Goal: Transaction & Acquisition: Book appointment/travel/reservation

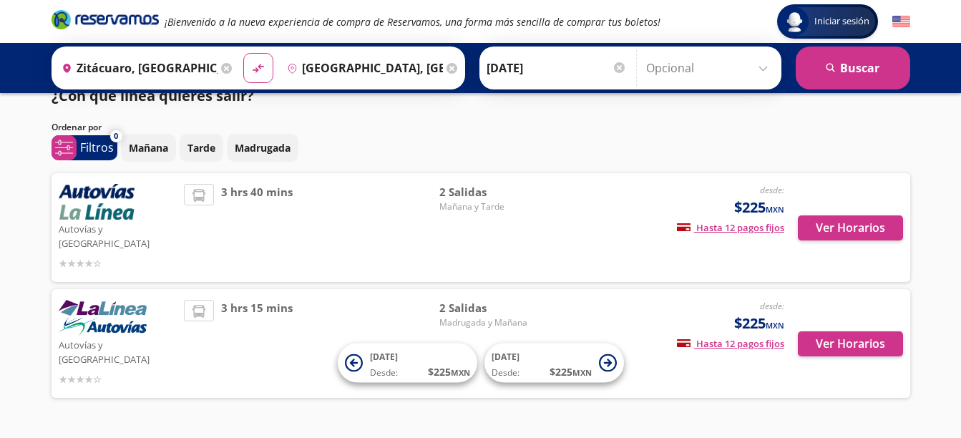
scroll to position [33, 0]
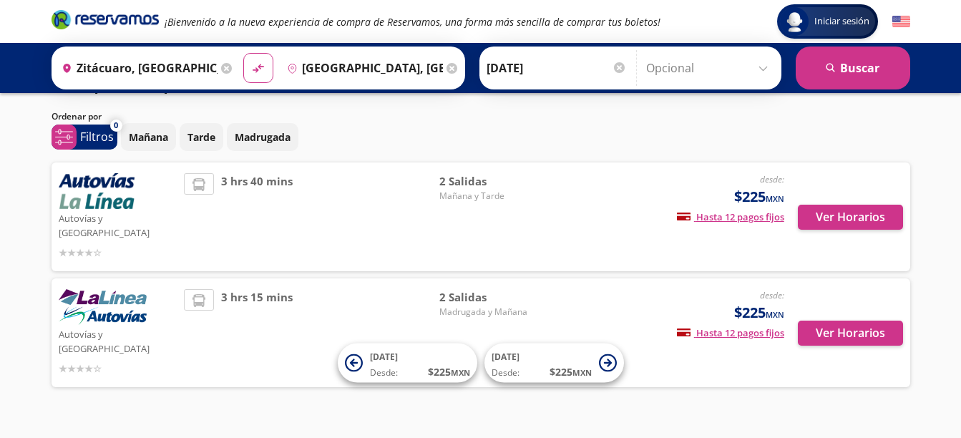
click at [117, 194] on img at bounding box center [97, 191] width 76 height 36
click at [831, 214] on button "Ver Horarios" at bounding box center [850, 217] width 105 height 25
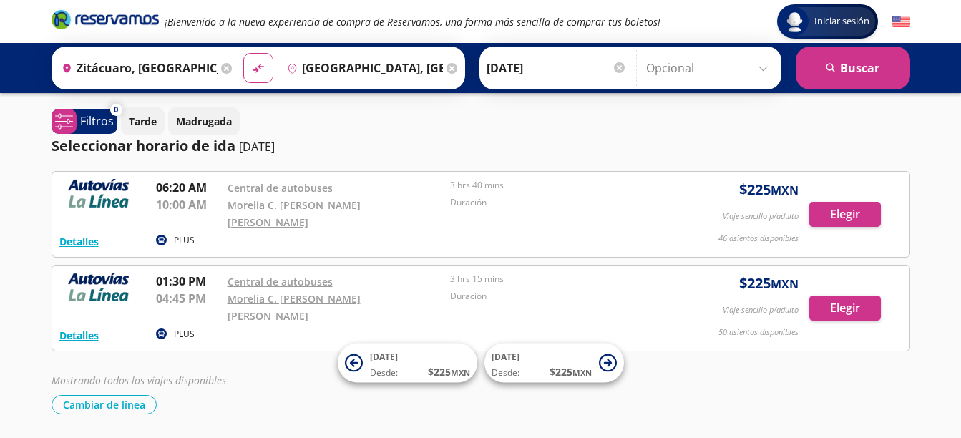
scroll to position [16, 0]
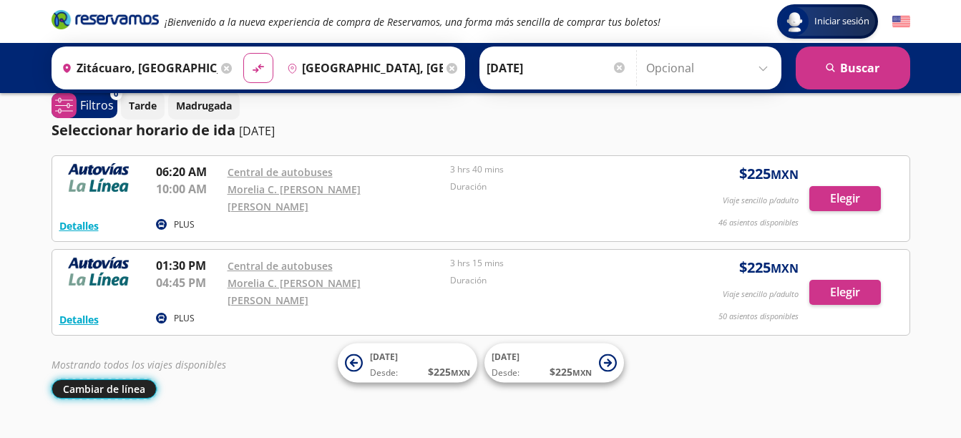
click at [92, 379] on button "Cambiar de línea" at bounding box center [104, 388] width 105 height 19
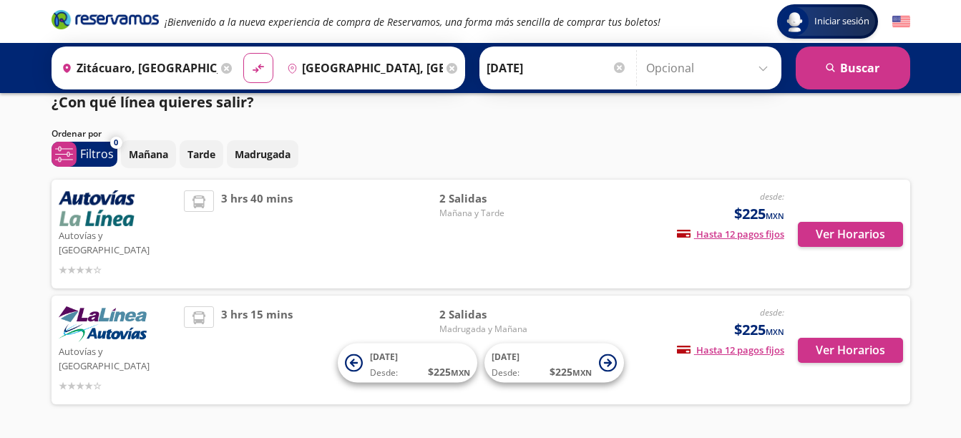
click at [123, 311] on img at bounding box center [103, 324] width 88 height 36
click at [867, 338] on button "Ver Horarios" at bounding box center [850, 350] width 105 height 25
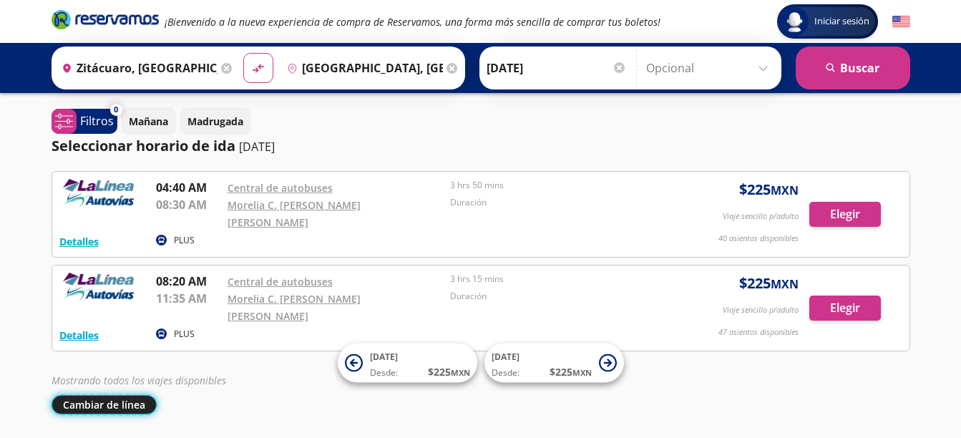
click at [122, 395] on button "Cambiar de línea" at bounding box center [104, 404] width 105 height 19
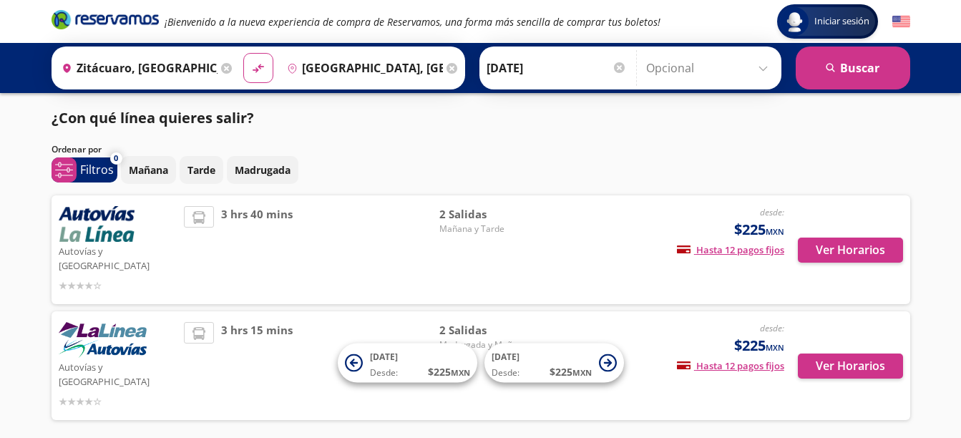
click at [116, 225] on img at bounding box center [97, 224] width 76 height 36
click at [823, 240] on button "Ver Horarios" at bounding box center [850, 250] width 105 height 25
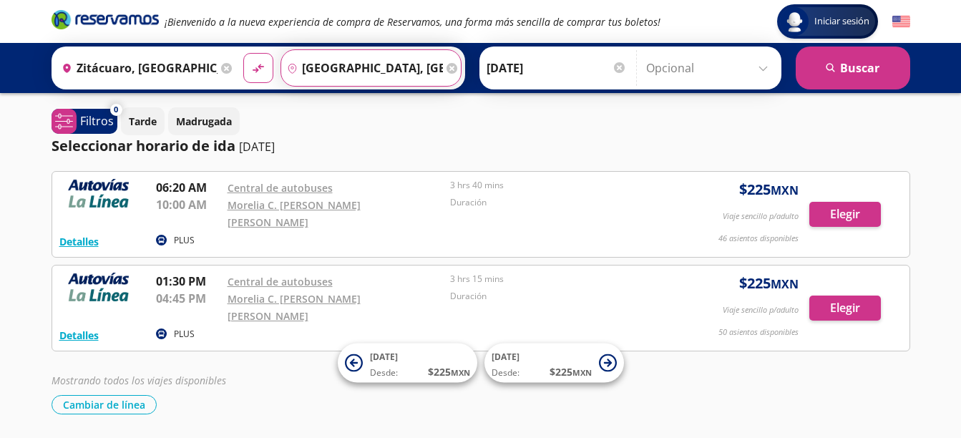
click at [434, 59] on input "[GEOGRAPHIC_DATA], [GEOGRAPHIC_DATA]" at bounding box center [362, 68] width 162 height 36
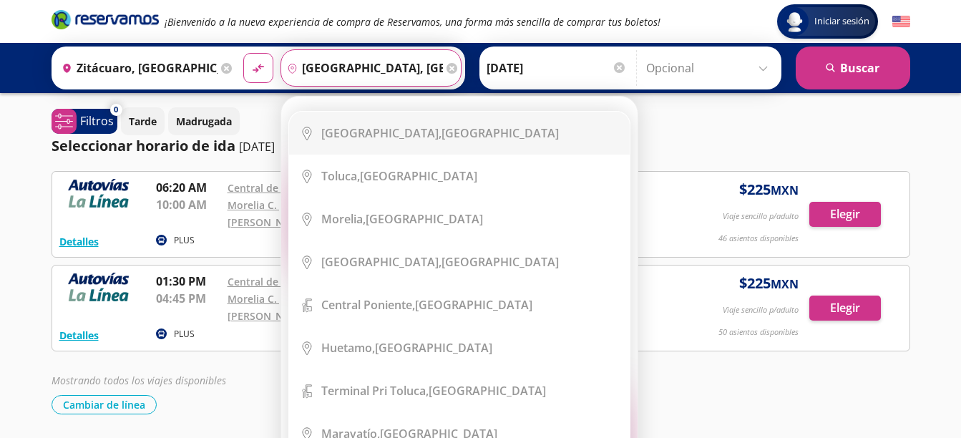
click at [444, 135] on div "[GEOGRAPHIC_DATA], [GEOGRAPHIC_DATA]" at bounding box center [440, 133] width 238 height 16
type input "[GEOGRAPHIC_DATA], [GEOGRAPHIC_DATA]"
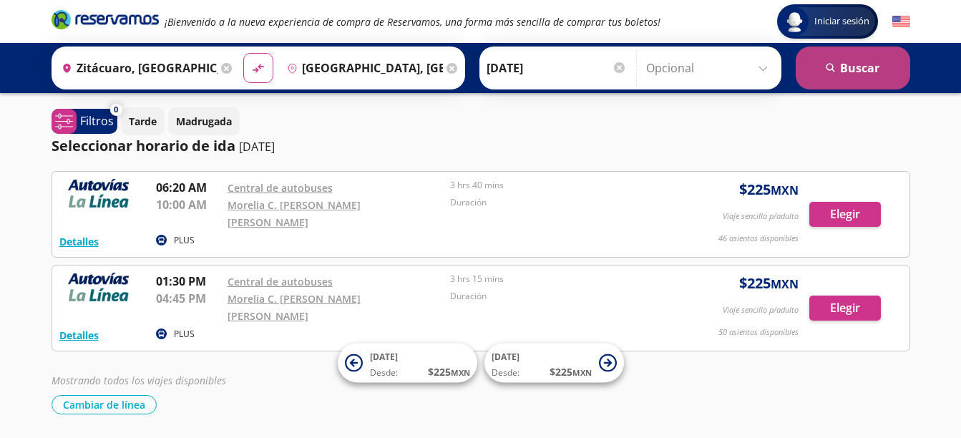
click at [868, 78] on button "search [GEOGRAPHIC_DATA]" at bounding box center [853, 68] width 115 height 43
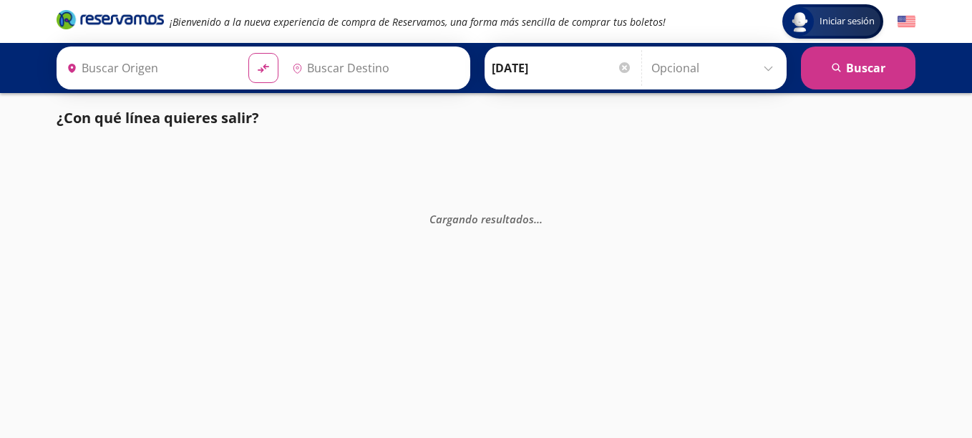
type input "Zitácuaro, [GEOGRAPHIC_DATA]"
type input "[GEOGRAPHIC_DATA], [GEOGRAPHIC_DATA]"
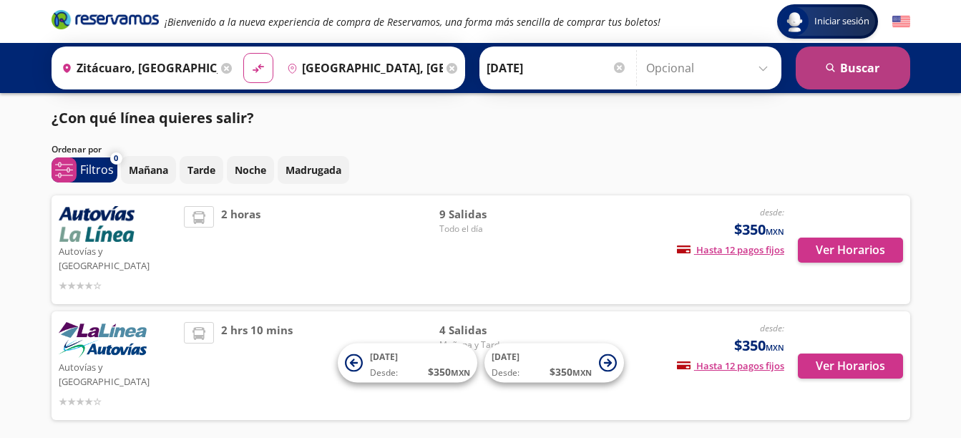
click at [864, 71] on button "search [GEOGRAPHIC_DATA]" at bounding box center [853, 68] width 115 height 43
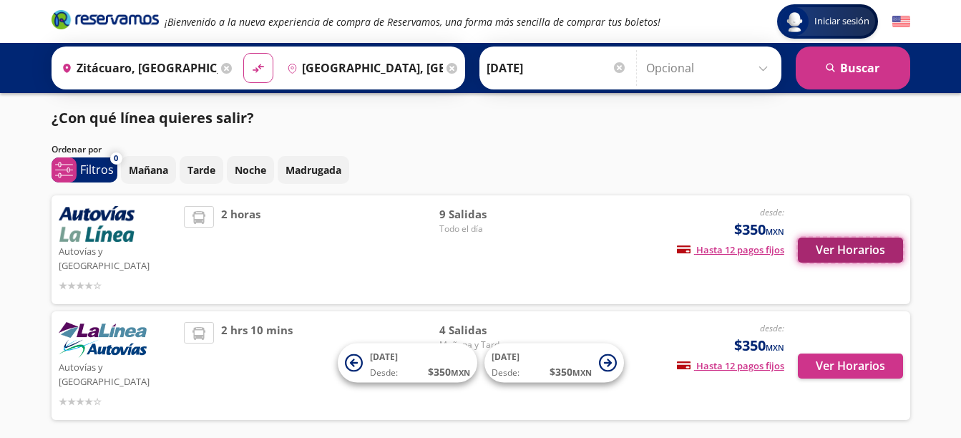
click at [843, 240] on button "Ver Horarios" at bounding box center [850, 250] width 105 height 25
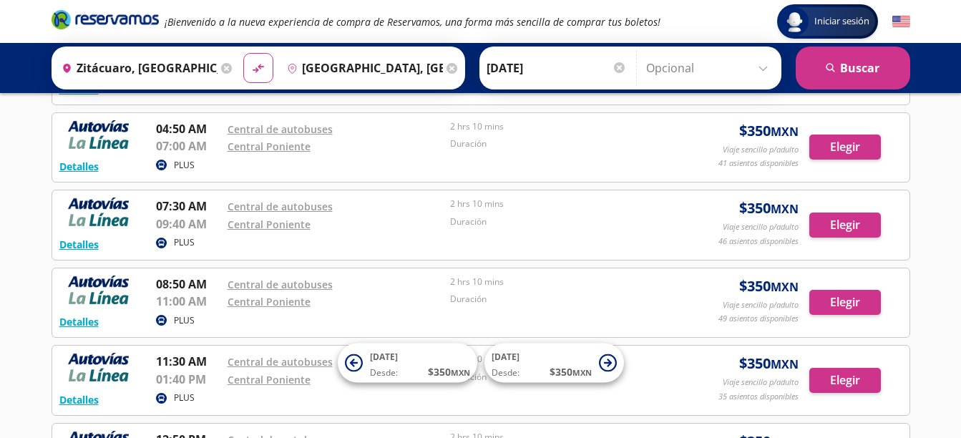
scroll to position [143, 0]
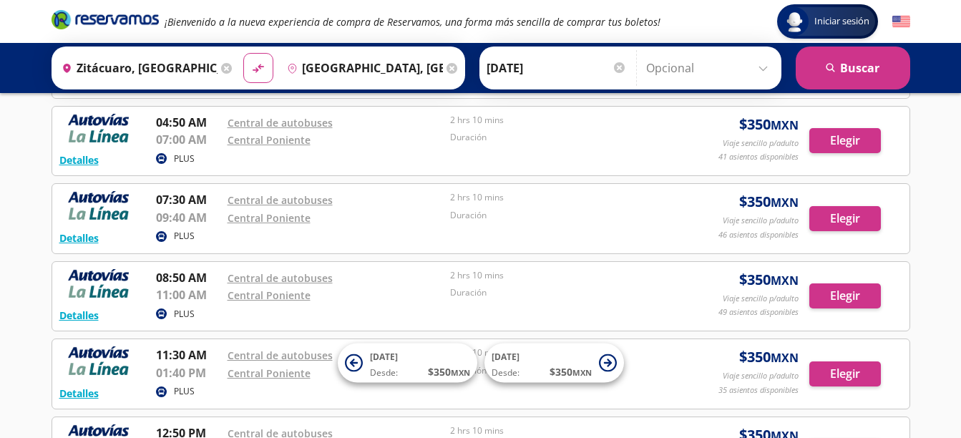
click at [0, 198] on html "Iniciar sesión Iniciar sesión ¡Bienvenido a la nueva experiencia de compra de R…" at bounding box center [480, 356] width 961 height 998
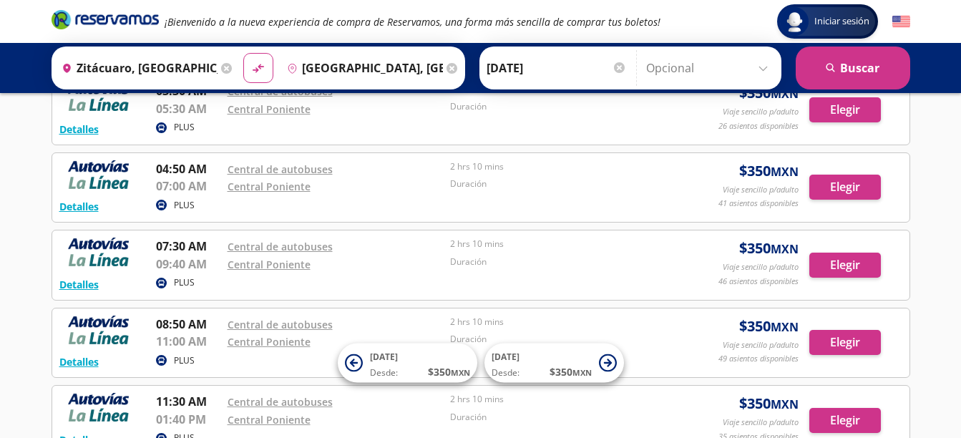
scroll to position [72, 0]
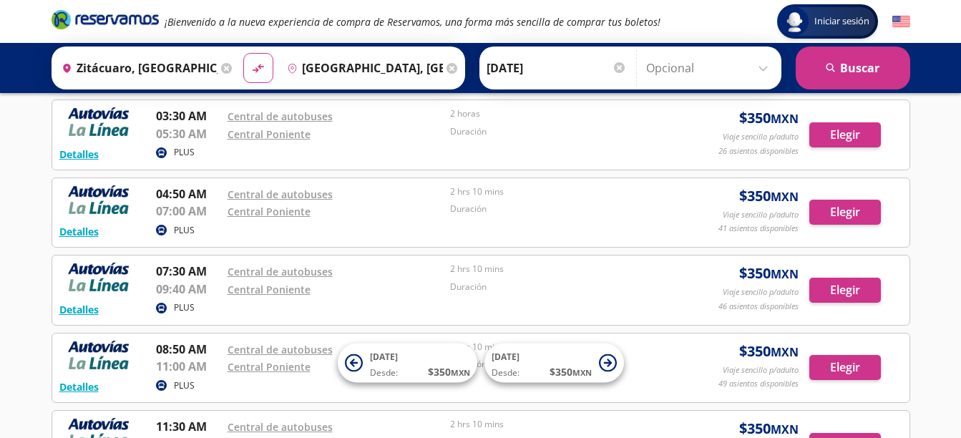
click at [447, 69] on icon at bounding box center [452, 68] width 11 height 11
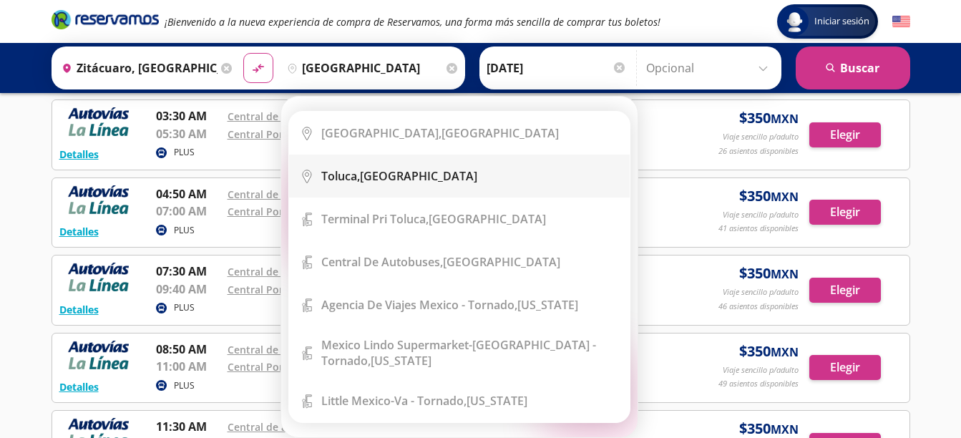
click at [488, 184] on li "City Icon [GEOGRAPHIC_DATA], [GEOGRAPHIC_DATA]" at bounding box center [459, 176] width 341 height 43
type input "Toluca, [GEOGRAPHIC_DATA]"
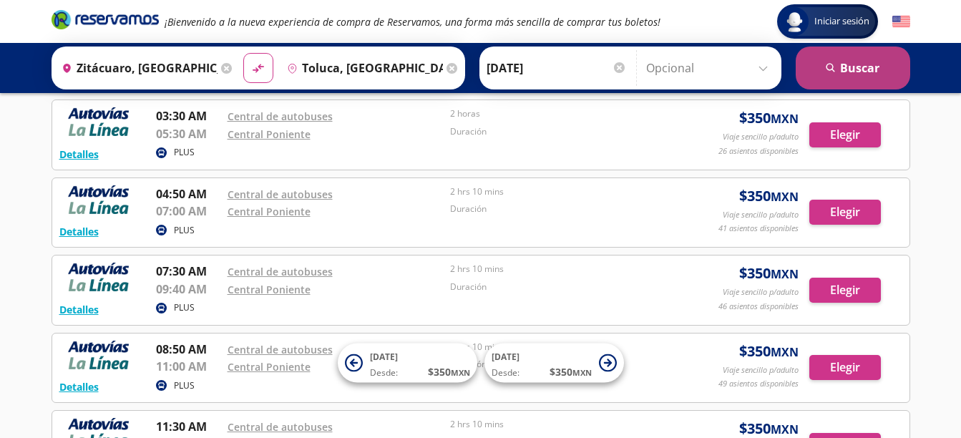
click at [833, 74] on button "search [GEOGRAPHIC_DATA]" at bounding box center [853, 68] width 115 height 43
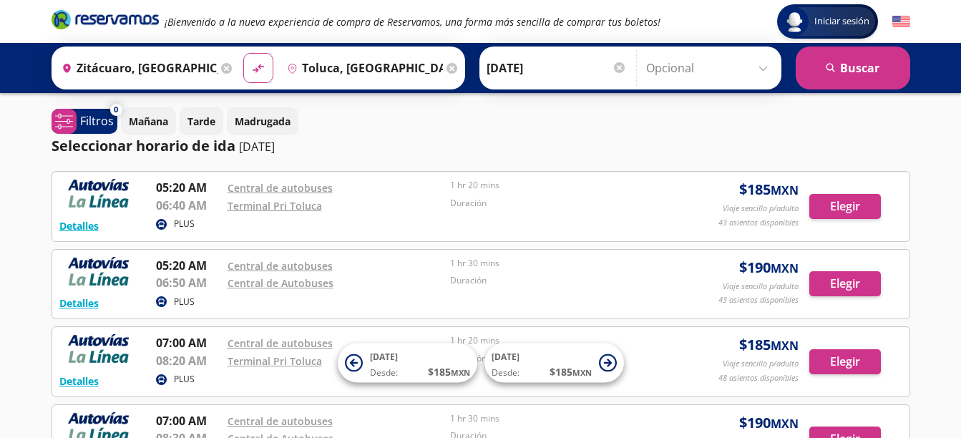
click at [449, 69] on icon at bounding box center [452, 68] width 11 height 11
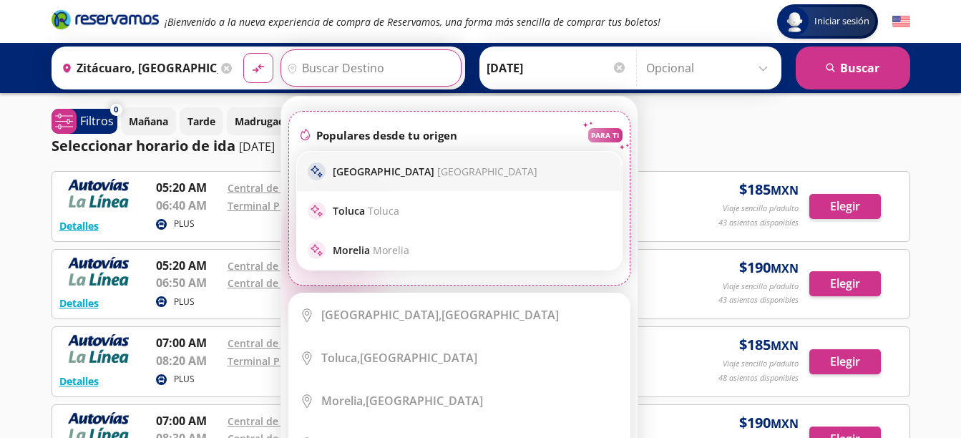
click at [421, 185] on div "sparkle [GEOGRAPHIC_DATA] [GEOGRAPHIC_DATA]" at bounding box center [459, 171] width 325 height 39
type input "[GEOGRAPHIC_DATA], [GEOGRAPHIC_DATA]"
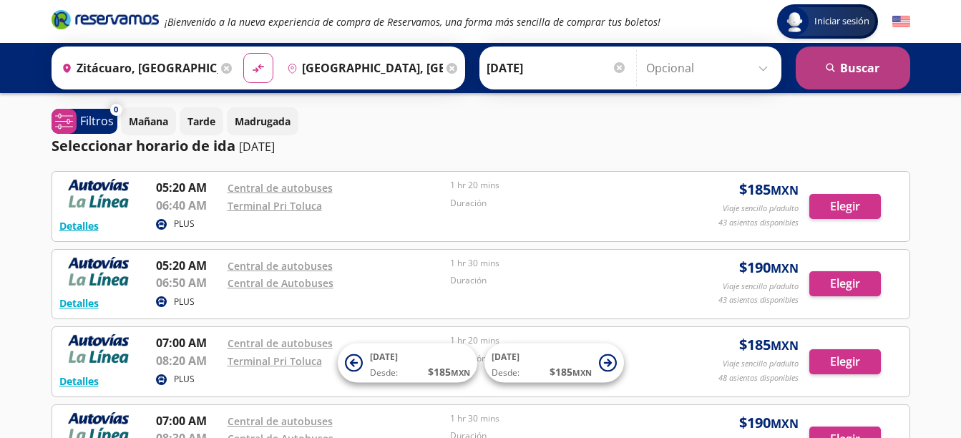
click at [846, 81] on button "search [GEOGRAPHIC_DATA]" at bounding box center [853, 68] width 115 height 43
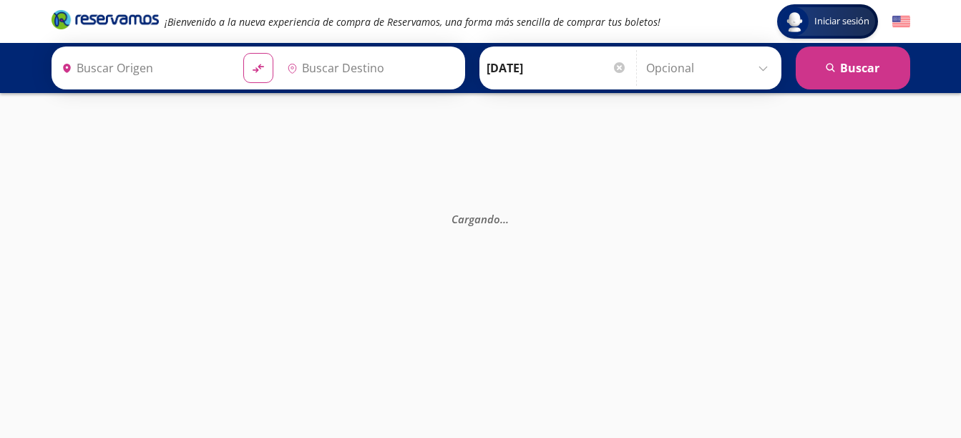
type input "Zitácuaro, [GEOGRAPHIC_DATA]"
type input "[GEOGRAPHIC_DATA], [GEOGRAPHIC_DATA]"
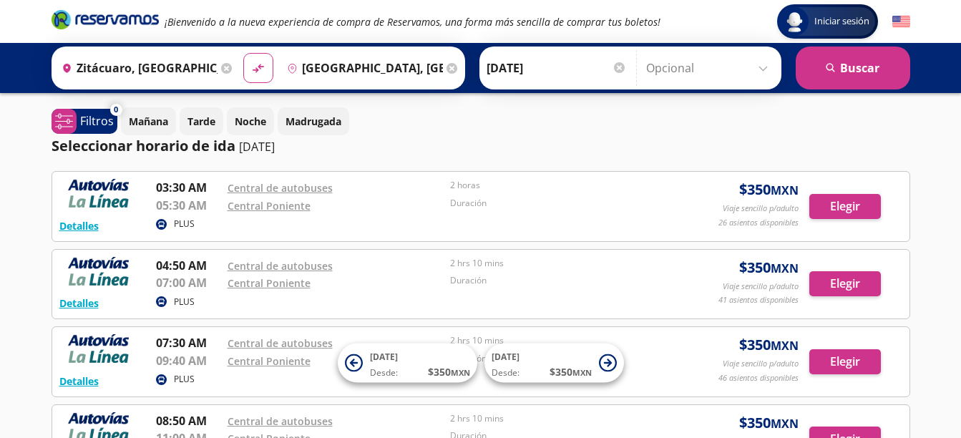
scroll to position [72, 0]
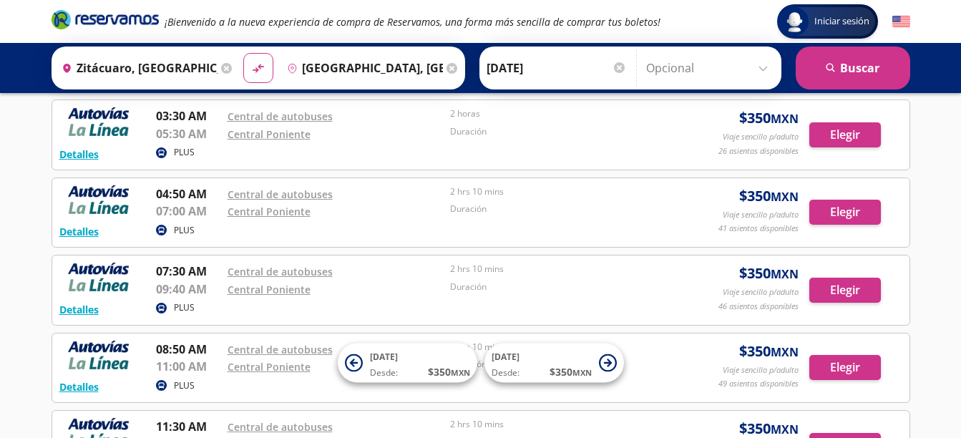
drag, startPoint x: 26, startPoint y: 140, endPoint x: 31, endPoint y: 123, distance: 17.9
click at [26, 140] on div "Iniciar sesión Iniciar sesión ¡Bienvenido a la nueva experiencia de compra de R…" at bounding box center [480, 427] width 961 height 998
click at [613, 74] on input "[DATE]" at bounding box center [557, 68] width 140 height 36
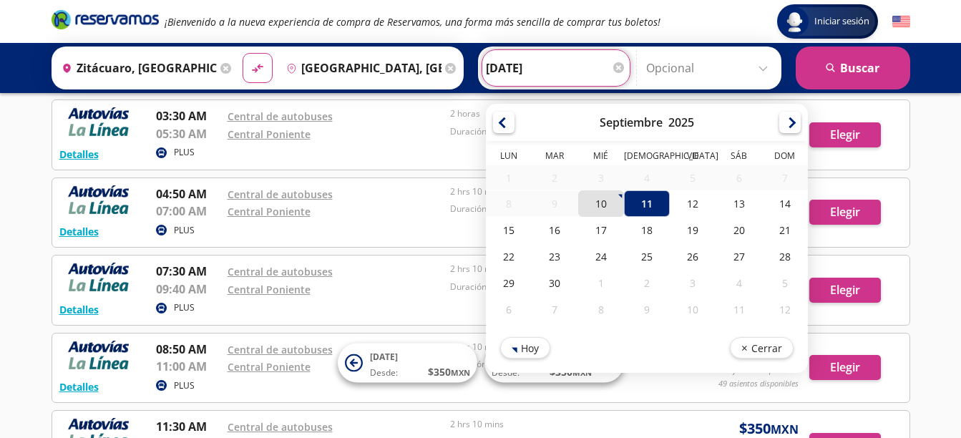
click at [608, 207] on div "10" at bounding box center [601, 203] width 46 height 26
type input "[DATE]"
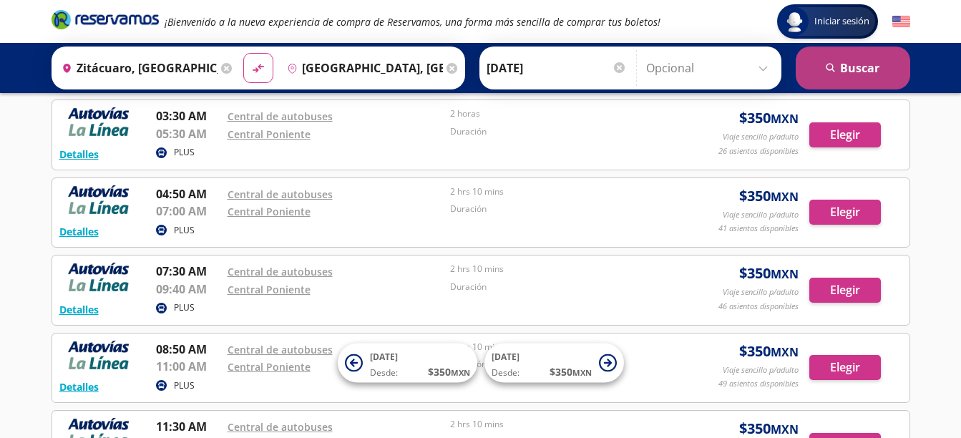
click at [834, 71] on icon "submit" at bounding box center [830, 67] width 9 height 9
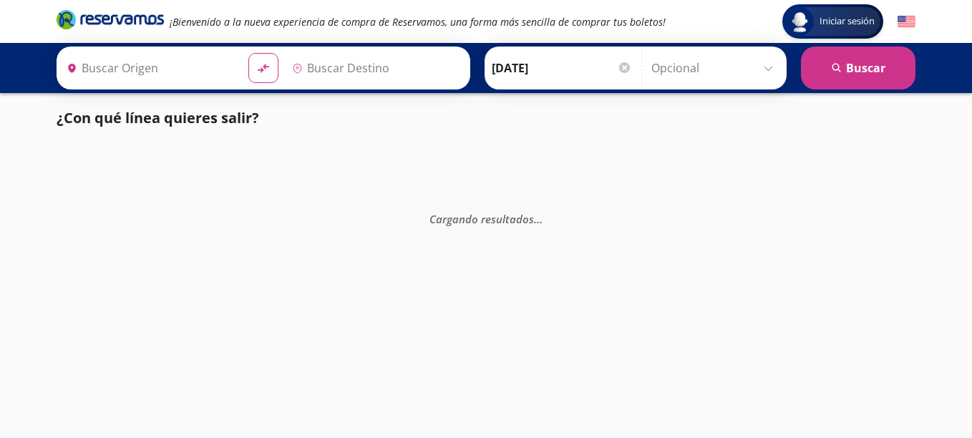
type input "Zitácuaro, [GEOGRAPHIC_DATA]"
type input "[GEOGRAPHIC_DATA], [GEOGRAPHIC_DATA]"
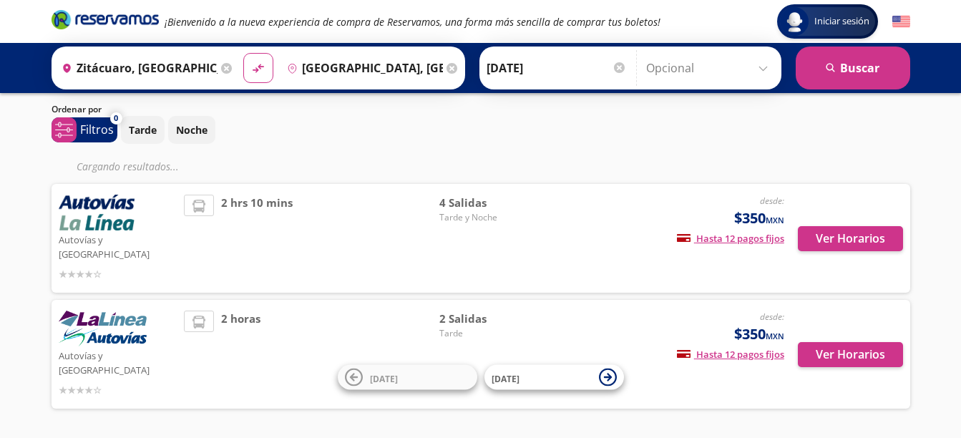
scroll to position [62, 0]
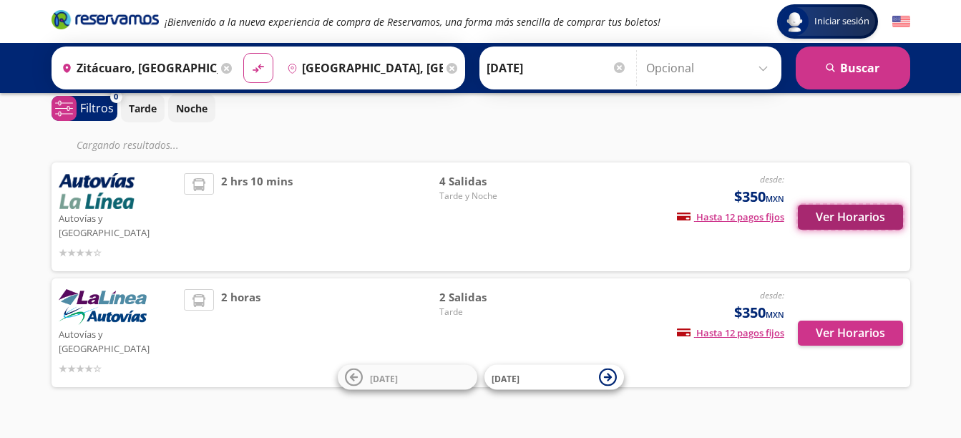
click at [851, 209] on button "Ver Horarios" at bounding box center [850, 217] width 105 height 25
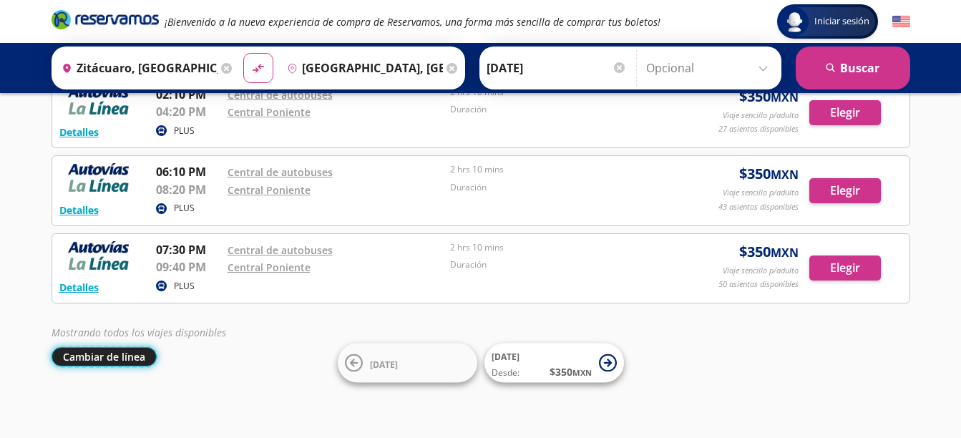
click at [133, 364] on button "Cambiar de línea" at bounding box center [104, 356] width 105 height 19
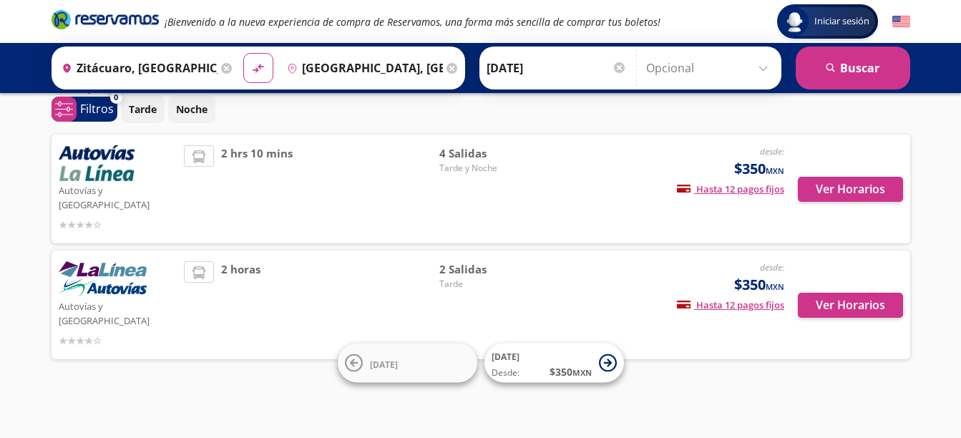
scroll to position [33, 0]
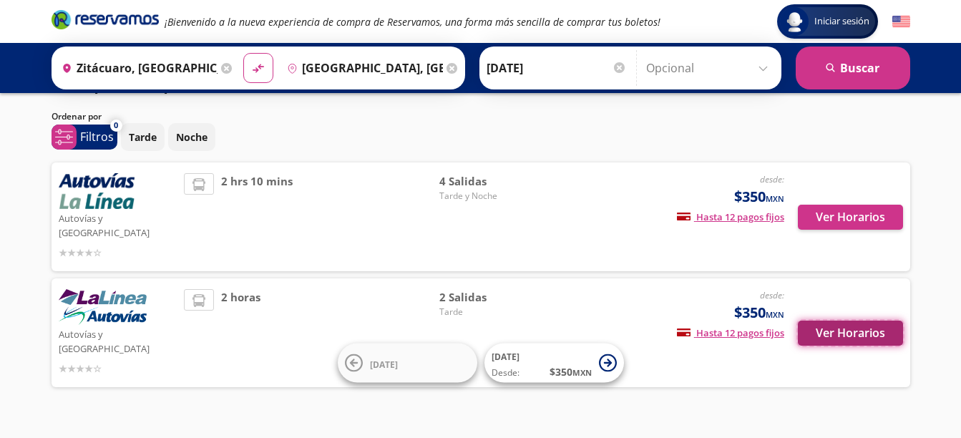
click at [842, 321] on button "Ver Horarios" at bounding box center [850, 333] width 105 height 25
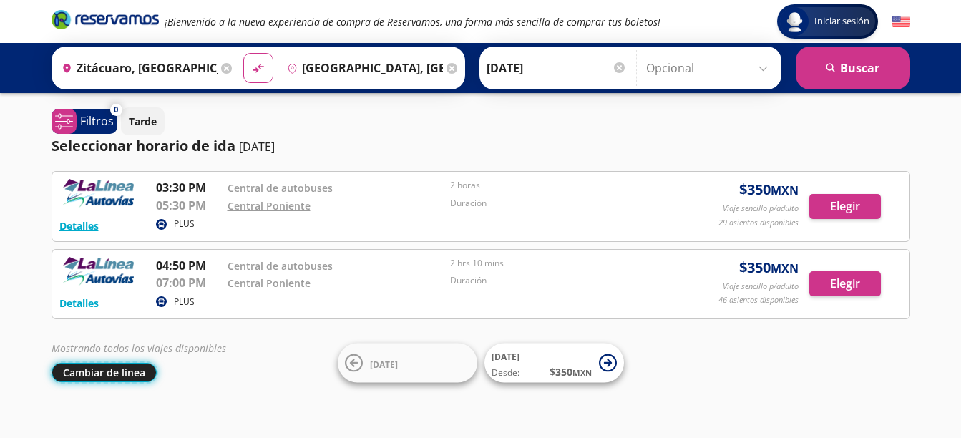
click at [110, 379] on button "Cambiar de línea" at bounding box center [104, 372] width 105 height 19
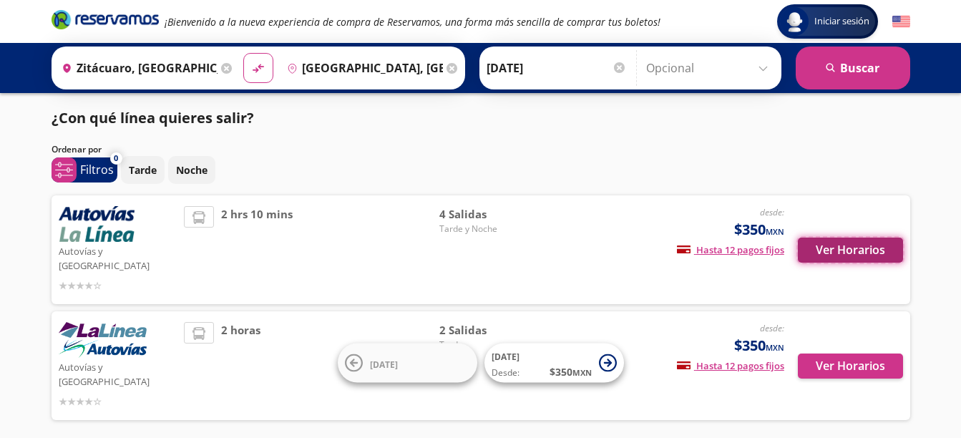
click at [863, 245] on button "Ver Horarios" at bounding box center [850, 250] width 105 height 25
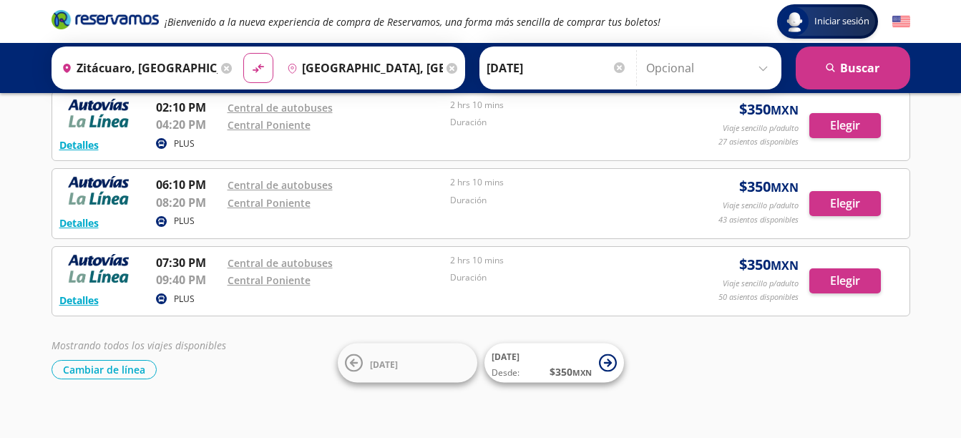
scroll to position [171, 0]
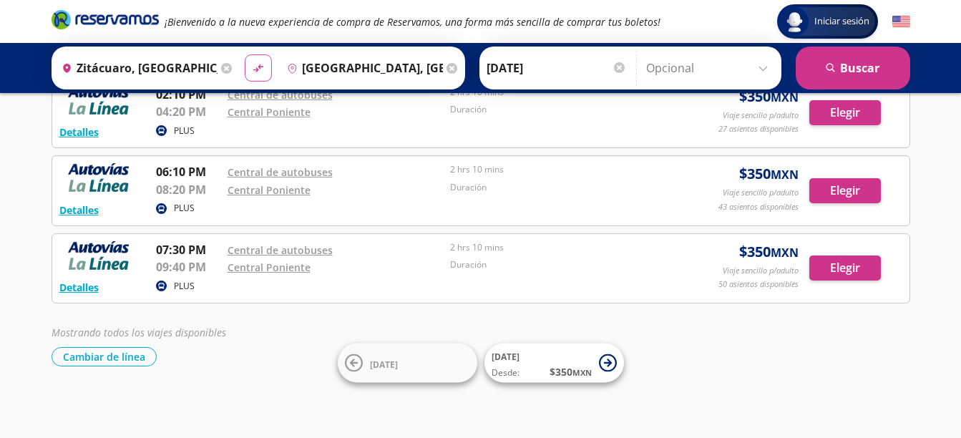
click at [248, 70] on button "material-symbols:compare-arrows-rounded" at bounding box center [258, 67] width 27 height 27
type input "[GEOGRAPHIC_DATA], [GEOGRAPHIC_DATA]"
type input "Zitácuaro, [GEOGRAPHIC_DATA]"
click at [614, 68] on div at bounding box center [619, 67] width 11 height 11
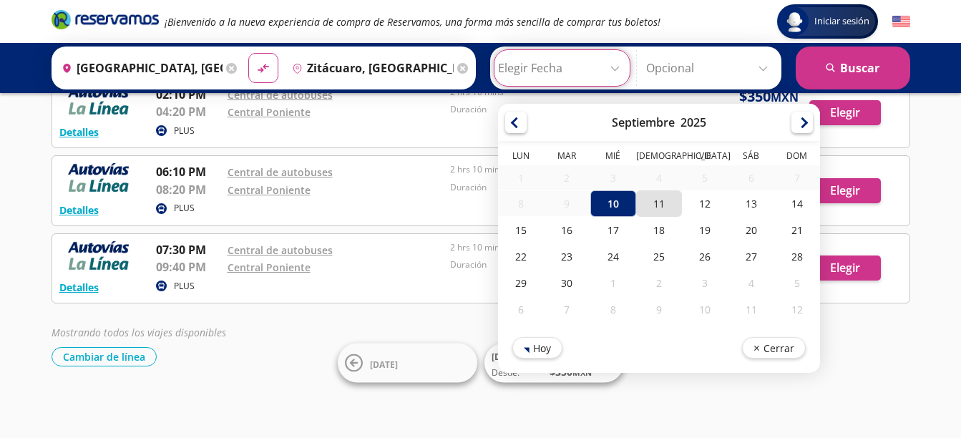
click at [658, 199] on div "11" at bounding box center [659, 203] width 46 height 26
type input "[DATE]"
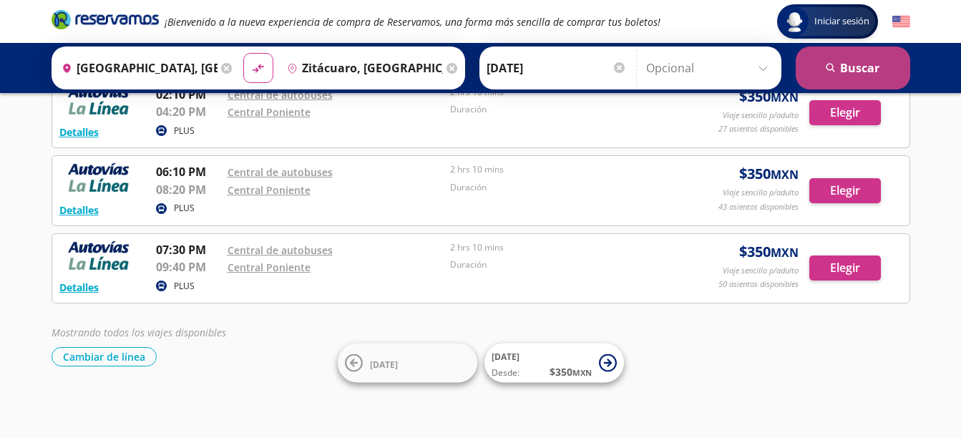
click at [867, 75] on button "search [GEOGRAPHIC_DATA]" at bounding box center [853, 68] width 115 height 43
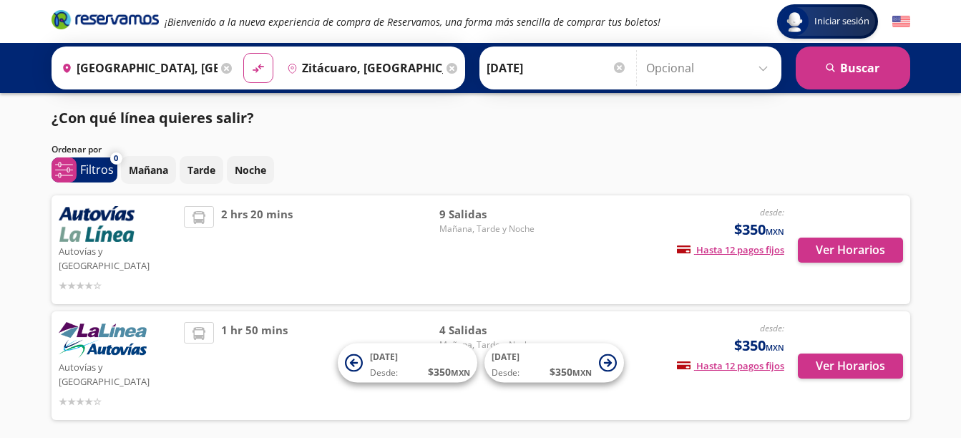
scroll to position [33, 0]
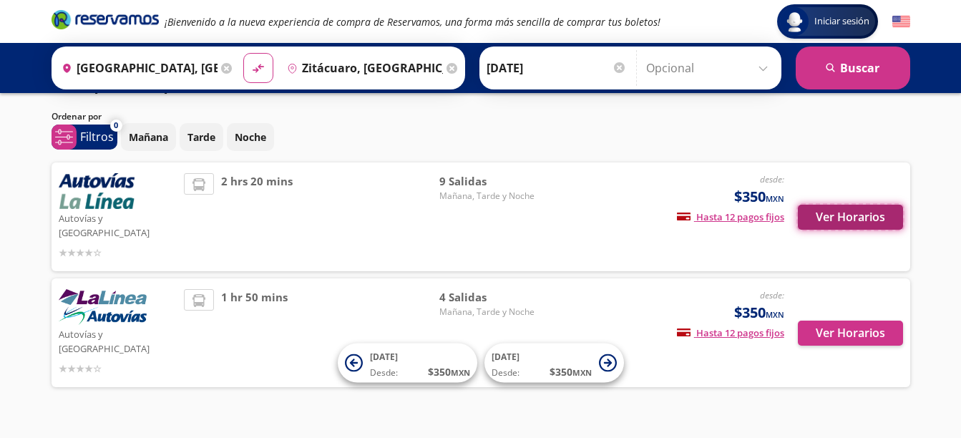
click at [855, 213] on button "Ver Horarios" at bounding box center [850, 217] width 105 height 25
